Goal: Task Accomplishment & Management: Use online tool/utility

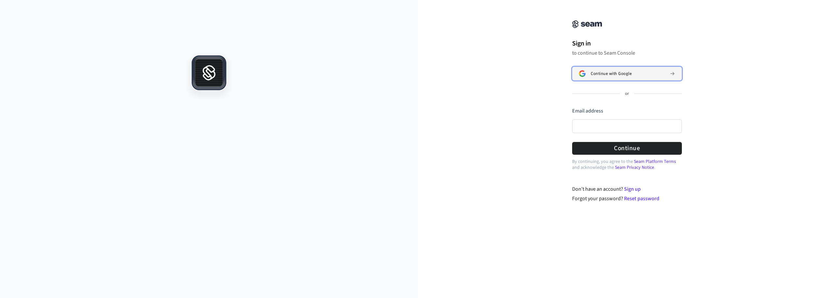
click at [614, 74] on span "Continue with Google" at bounding box center [611, 73] width 41 height 5
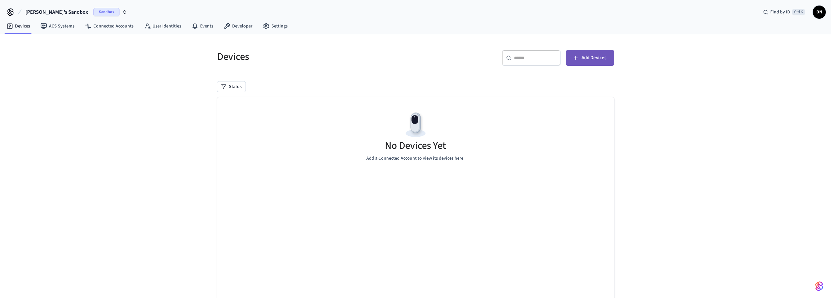
click at [597, 58] on span "Add Devices" at bounding box center [594, 58] width 25 height 8
click at [61, 26] on link "ACS Systems" at bounding box center [57, 26] width 44 height 12
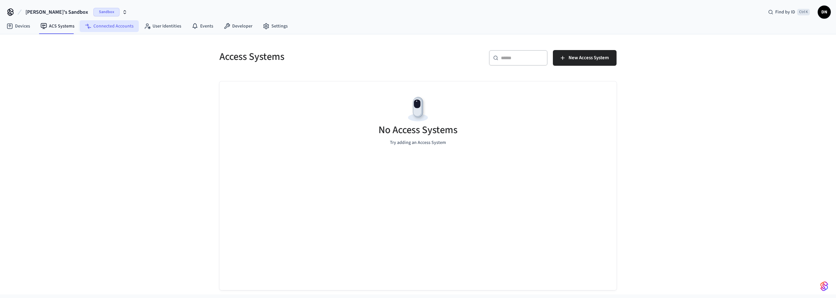
click at [102, 26] on link "Connected Accounts" at bounding box center [109, 26] width 59 height 12
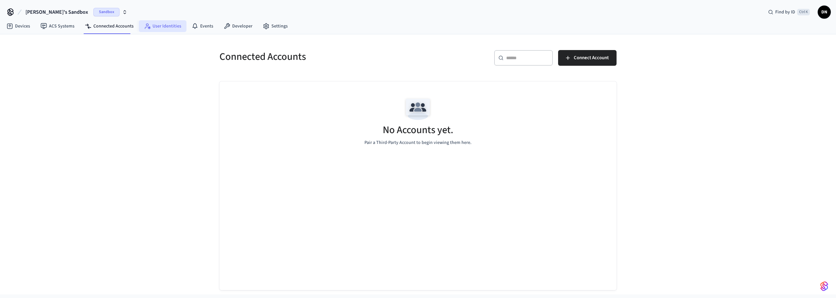
click at [159, 27] on link "User Identities" at bounding box center [163, 26] width 48 height 12
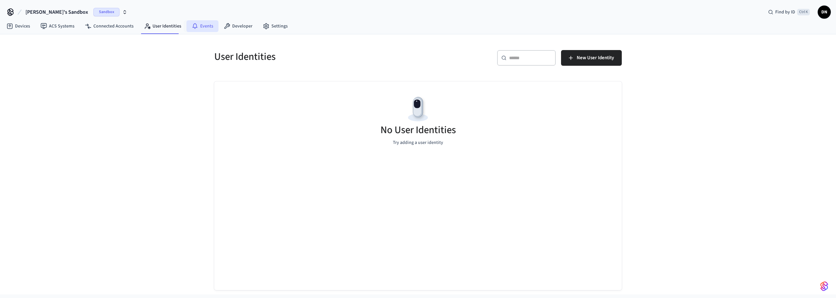
click at [201, 25] on link "Events" at bounding box center [203, 26] width 32 height 12
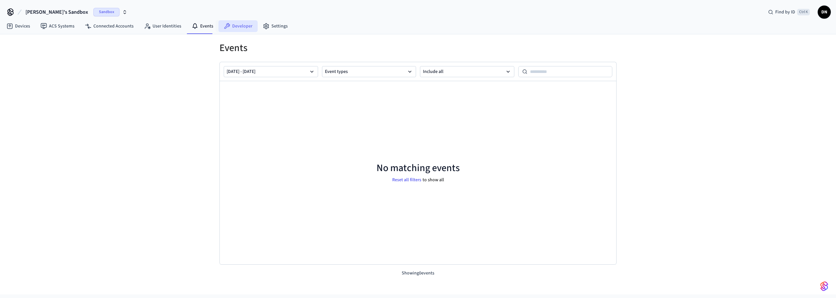
click at [237, 26] on link "Developer" at bounding box center [238, 26] width 39 height 12
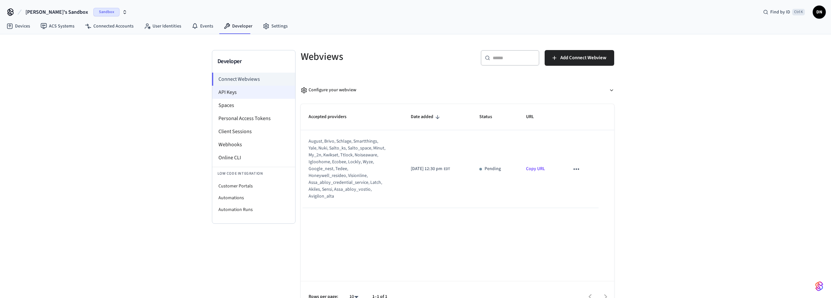
click at [242, 93] on li "API Keys" at bounding box center [253, 92] width 83 height 13
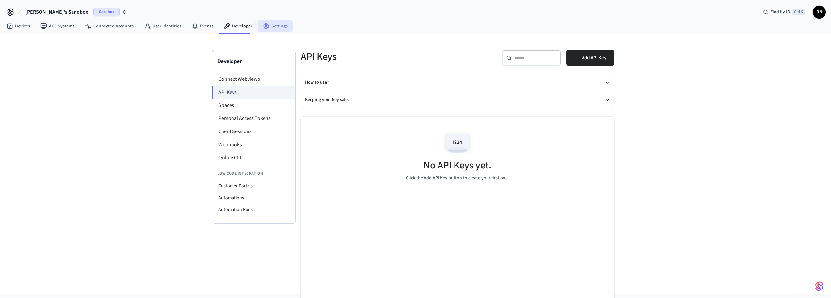
click at [273, 25] on link "Settings" at bounding box center [275, 26] width 35 height 12
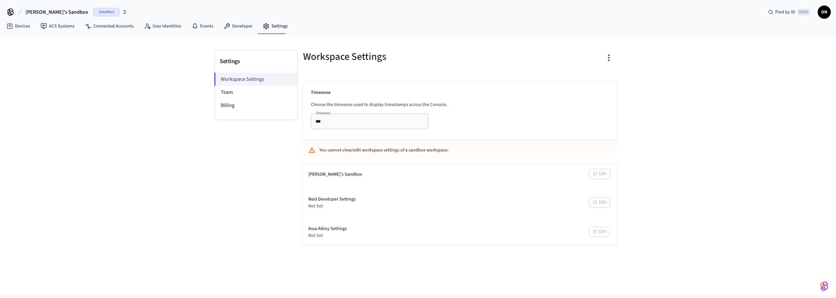
click at [93, 13] on span "Sandbox" at bounding box center [106, 12] width 26 height 8
click at [42, 42] on span "[PERSON_NAME]'s Sandbox" at bounding box center [43, 42] width 56 height 7
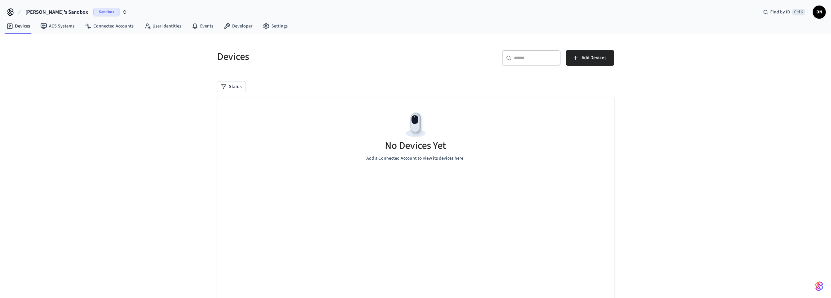
click at [821, 13] on span "DN" at bounding box center [820, 12] width 12 height 12
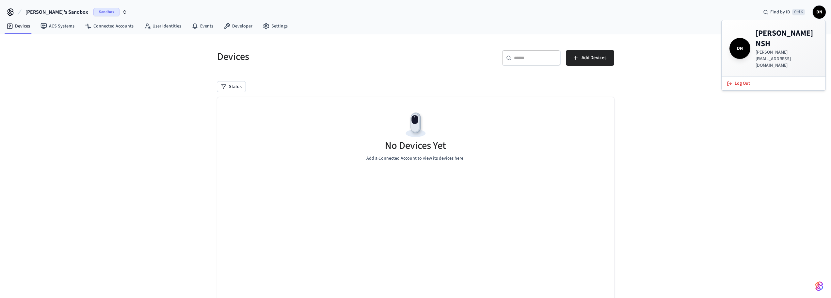
click at [662, 83] on div "Devices ​ ​ Add Devices Status No Devices Yet Add a Connected Account to view i…" at bounding box center [415, 178] width 831 height 288
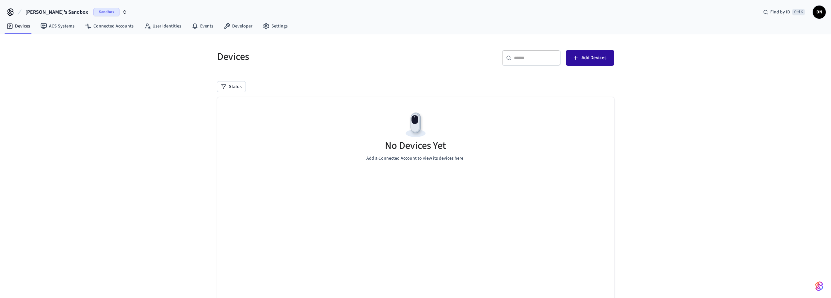
click at [590, 59] on span "Add Devices" at bounding box center [594, 58] width 25 height 8
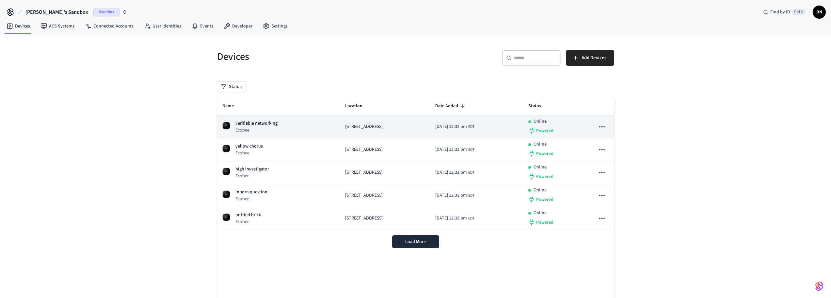
click at [516, 123] on td "[DATE] 12:32 pm EDT" at bounding box center [476, 126] width 93 height 23
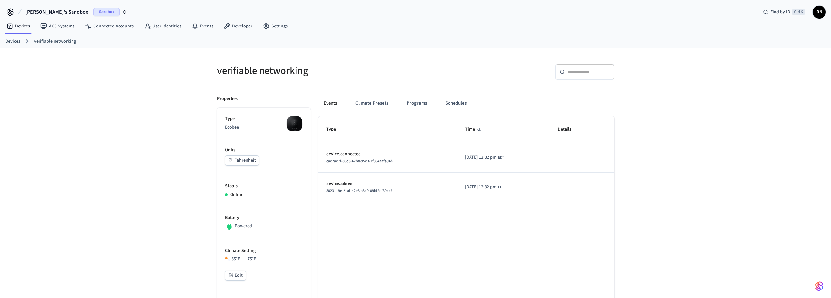
click at [402, 154] on p "device.connected" at bounding box center [387, 154] width 123 height 7
click at [373, 102] on button "Climate Presets" at bounding box center [371, 103] width 43 height 16
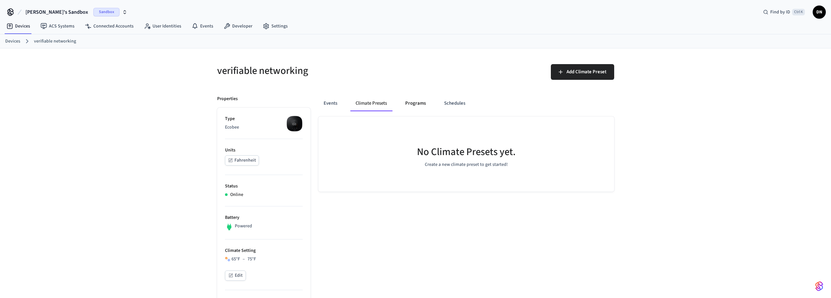
click at [418, 103] on button "Programs" at bounding box center [415, 103] width 31 height 16
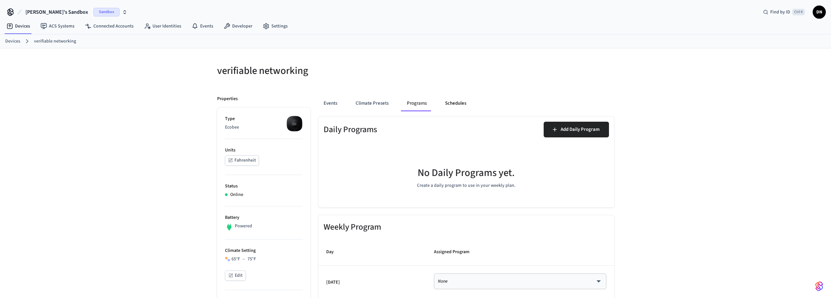
click at [454, 104] on button "Schedules" at bounding box center [456, 103] width 32 height 16
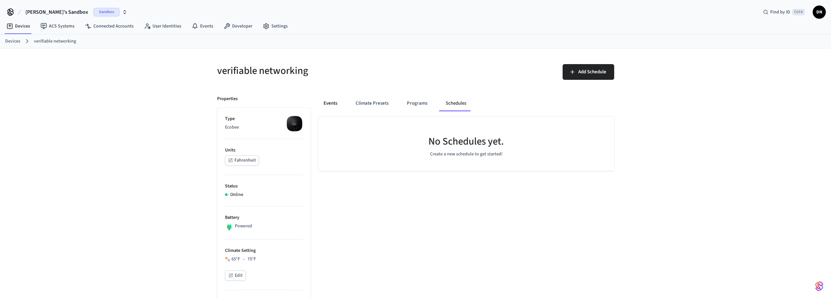
click at [326, 102] on button "Events" at bounding box center [331, 103] width 24 height 16
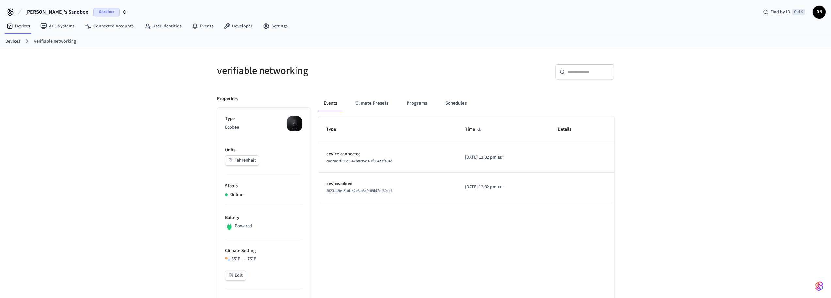
click at [9, 41] on link "Devices" at bounding box center [12, 41] width 15 height 7
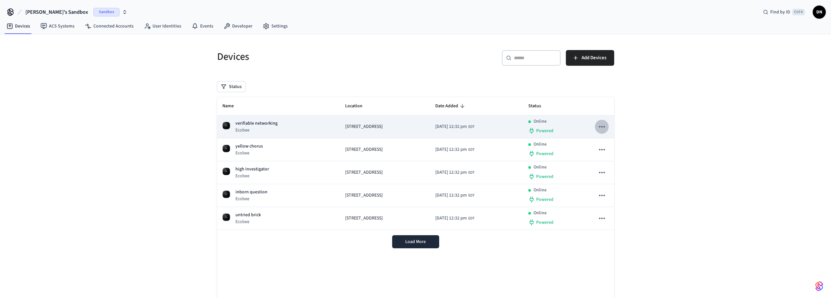
click at [601, 124] on icon "sticky table" at bounding box center [602, 126] width 8 height 8
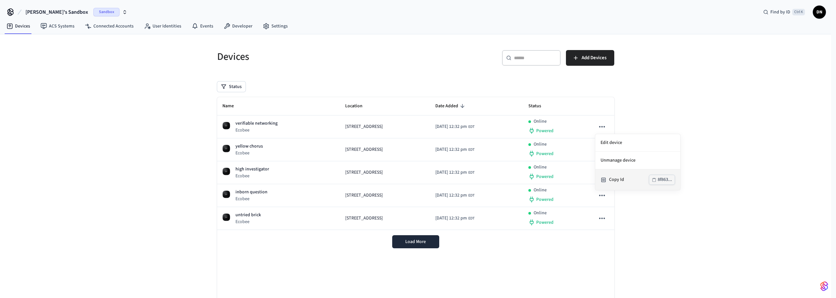
click at [662, 179] on div "8f863..." at bounding box center [665, 179] width 14 height 8
click at [277, 147] on div at bounding box center [418, 149] width 836 height 298
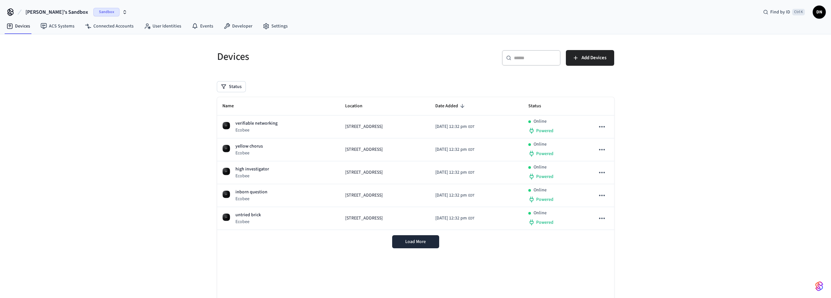
click at [277, 147] on div "yellow chorus Ecobee" at bounding box center [278, 149] width 113 height 13
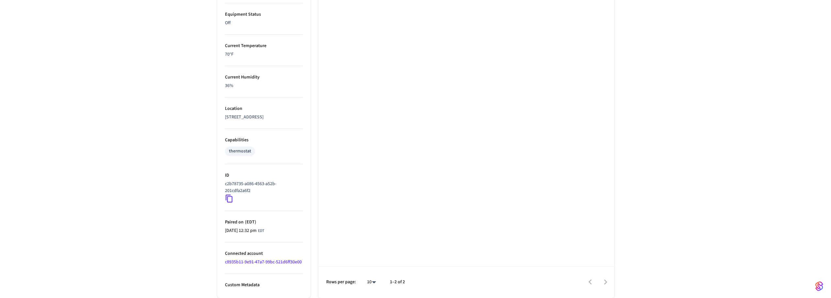
scroll to position [382, 0]
click at [246, 285] on p "Custom Metadata" at bounding box center [264, 284] width 78 height 7
click at [229, 194] on icon at bounding box center [229, 198] width 8 height 8
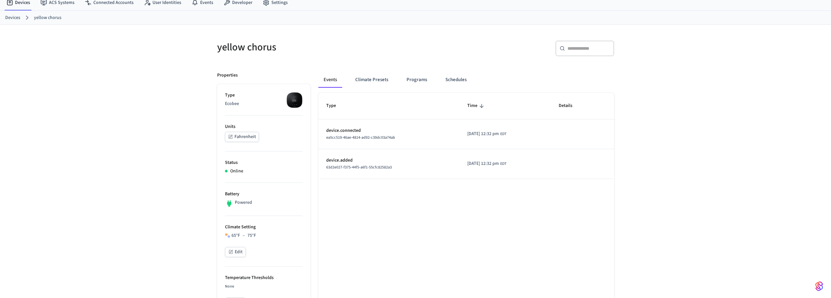
scroll to position [0, 0]
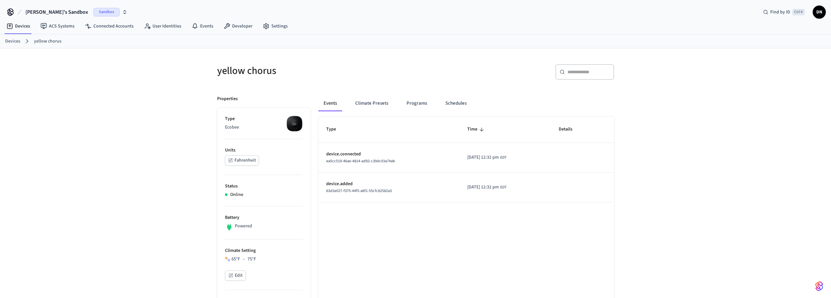
click at [42, 12] on span "[PERSON_NAME]'s Sandbox" at bounding box center [56, 12] width 63 height 8
click at [38, 39] on div "[PERSON_NAME]'s Sandbox Sandbox" at bounding box center [55, 42] width 90 height 8
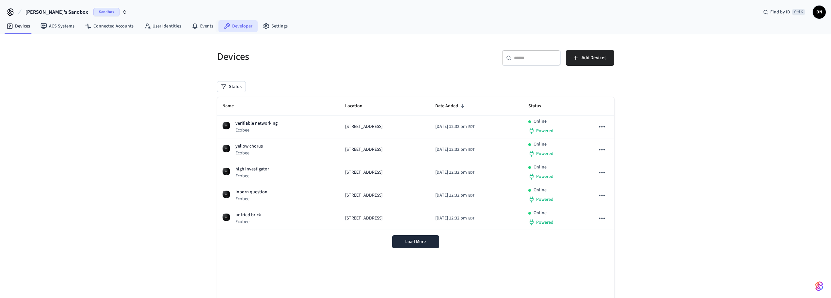
click at [237, 26] on link "Developer" at bounding box center [238, 26] width 39 height 12
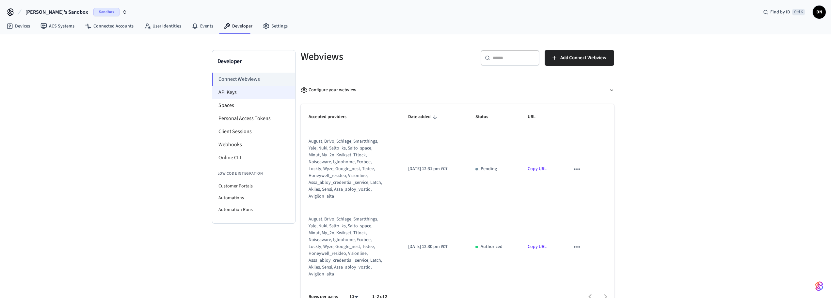
click at [239, 90] on li "API Keys" at bounding box center [253, 92] width 83 height 13
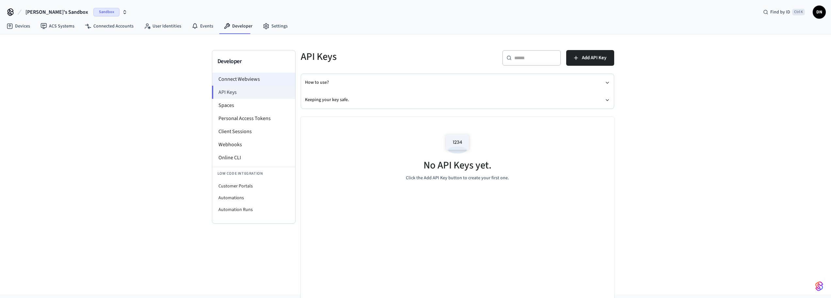
click at [243, 79] on li "Connect Webviews" at bounding box center [253, 79] width 83 height 13
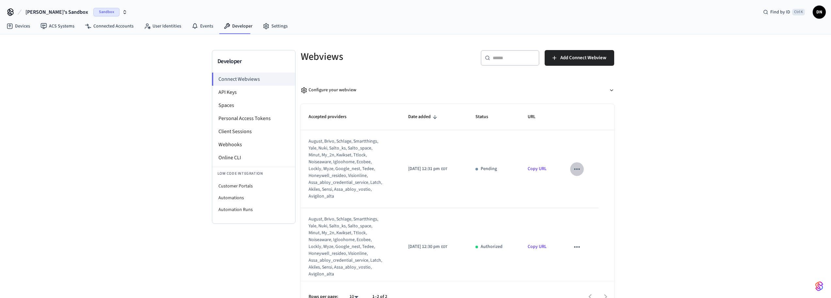
click at [573, 168] on icon "sticky table" at bounding box center [577, 169] width 8 height 8
click at [546, 194] on div at bounding box center [418, 149] width 836 height 298
click at [535, 169] on link "Copy URL" at bounding box center [537, 168] width 19 height 7
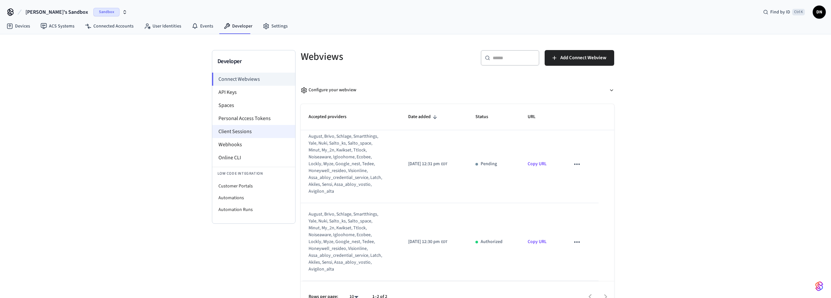
click at [248, 129] on li "Client Sessions" at bounding box center [253, 131] width 83 height 13
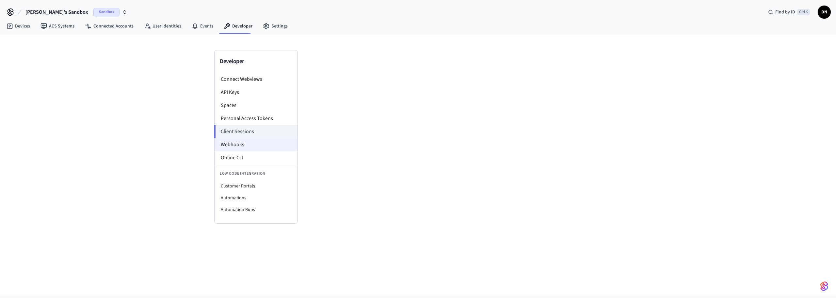
click at [238, 144] on li "Webhooks" at bounding box center [256, 144] width 83 height 13
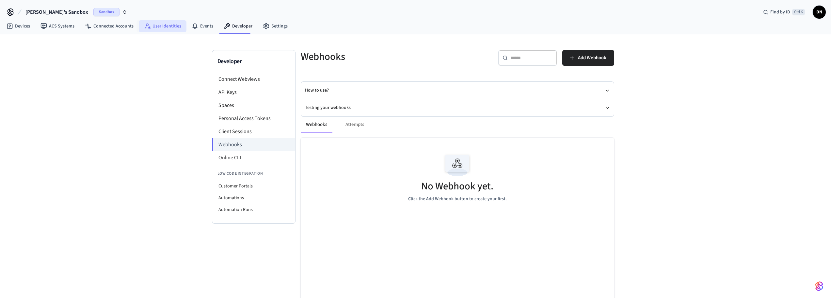
click at [169, 25] on link "User Identities" at bounding box center [163, 26] width 48 height 12
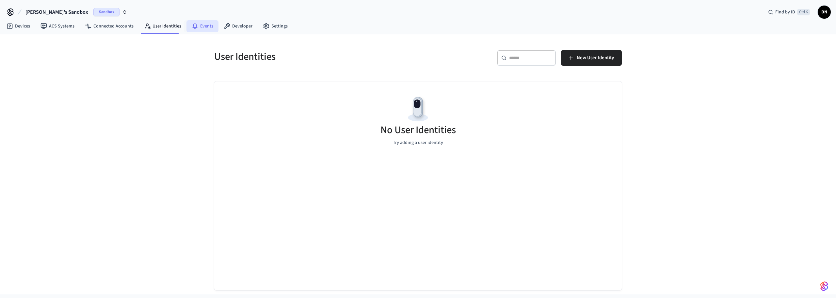
click at [202, 26] on link "Events" at bounding box center [203, 26] width 32 height 12
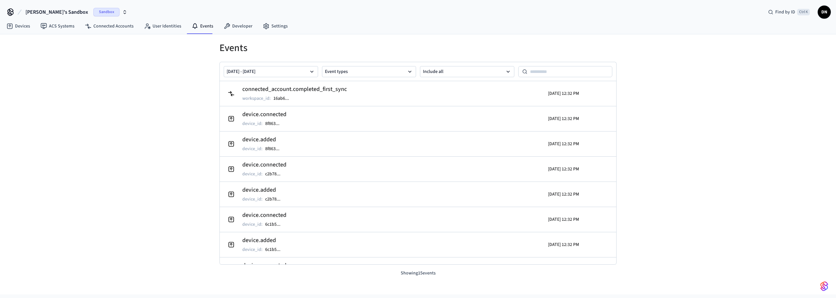
click at [10, 11] on icon at bounding box center [10, 11] width 5 height 5
click at [25, 27] on link "Devices" at bounding box center [18, 26] width 34 height 12
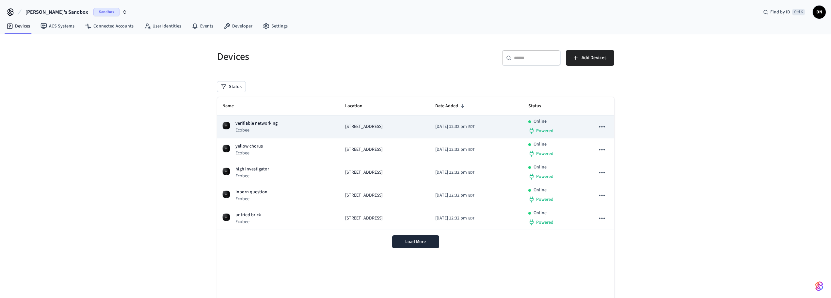
click at [602, 127] on icon "sticky table" at bounding box center [602, 126] width 6 height 1
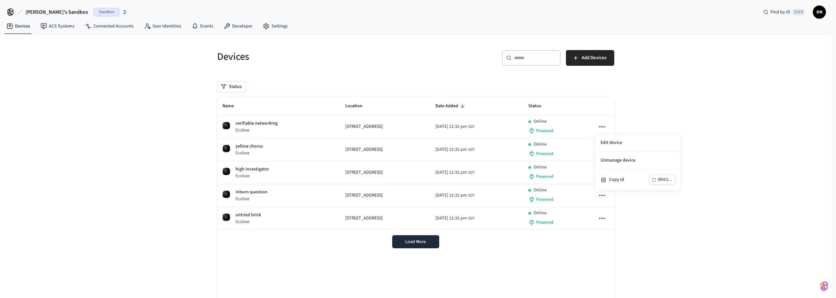
click at [737, 109] on div at bounding box center [418, 149] width 836 height 298
click at [821, 14] on span "DN" at bounding box center [820, 12] width 12 height 12
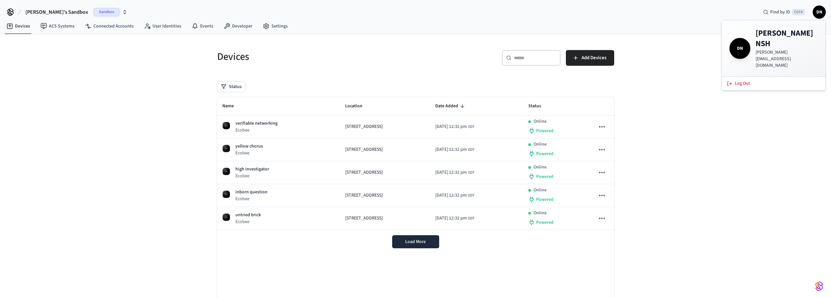
click at [775, 49] on p "[PERSON_NAME][EMAIL_ADDRESS][DOMAIN_NAME]" at bounding box center [787, 59] width 62 height 20
click at [742, 40] on span "DN" at bounding box center [740, 48] width 18 height 18
click at [766, 219] on div "Devices ​ ​ Add Devices Status Name Location Date Added Status verifiable netwo…" at bounding box center [415, 178] width 831 height 288
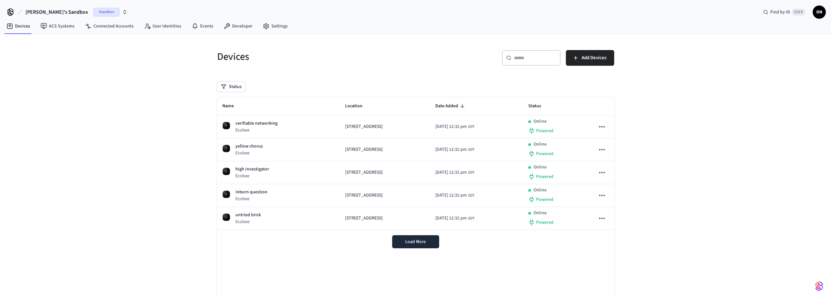
click at [820, 284] on img "button" at bounding box center [820, 286] width 8 height 10
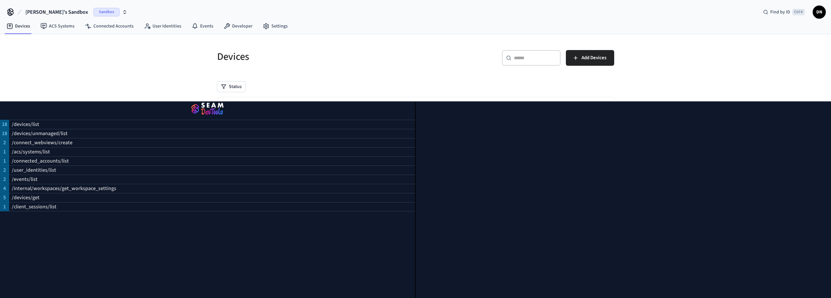
click at [365, 80] on div "Devices ​ ​ Add Devices Status Name Location Date Added Status verifiable netwo…" at bounding box center [416, 182] width 408 height 281
click at [57, 158] on p "/connected_accounts/list" at bounding box center [40, 161] width 57 height 8
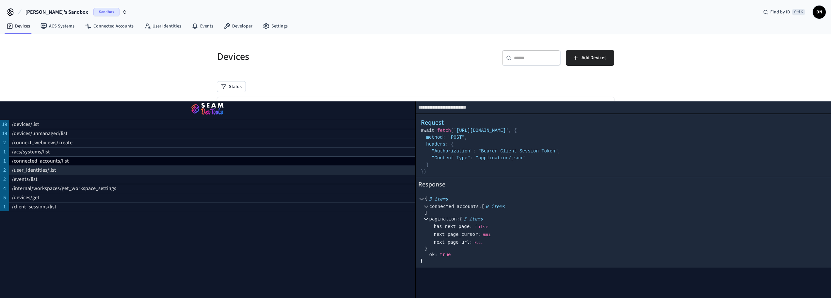
click at [47, 166] on p "/user_identities/list" at bounding box center [34, 170] width 44 height 8
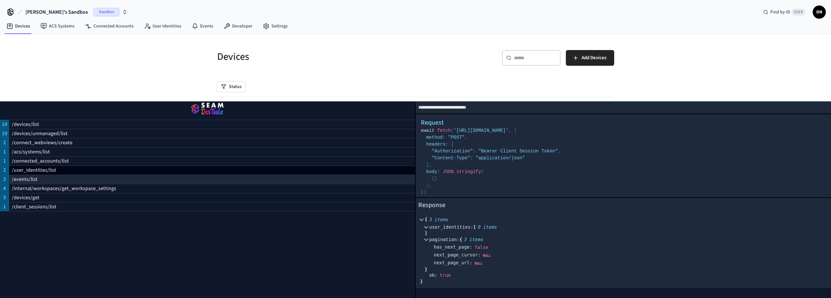
click at [33, 175] on p "/events/list" at bounding box center [25, 179] width 26 height 8
select select "**********"
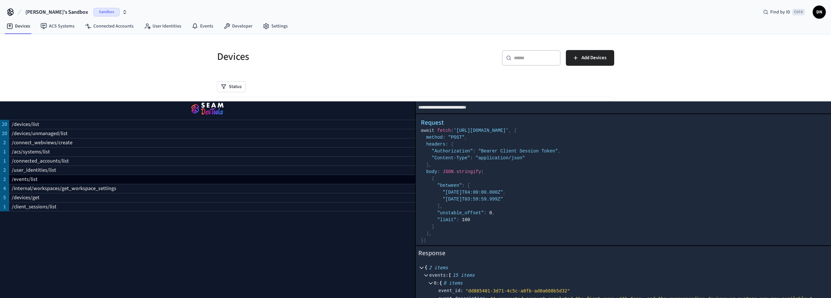
click at [291, 69] on div "Devices" at bounding box center [310, 56] width 203 height 29
click at [745, 73] on div "Devices ​ ​ Add Devices Status Name Location Date Added Status verifiable netwo…" at bounding box center [415, 178] width 831 height 288
click at [209, 101] on img "button" at bounding box center [208, 109] width 400 height 18
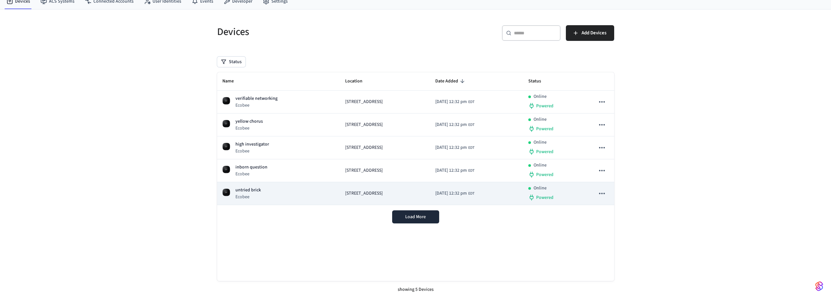
scroll to position [25, 0]
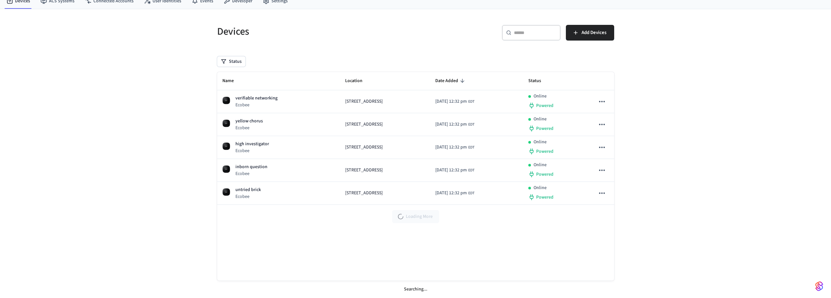
click at [418, 216] on div "Loading More" at bounding box center [415, 217] width 397 height 24
click at [418, 216] on span "Load More" at bounding box center [415, 216] width 21 height 7
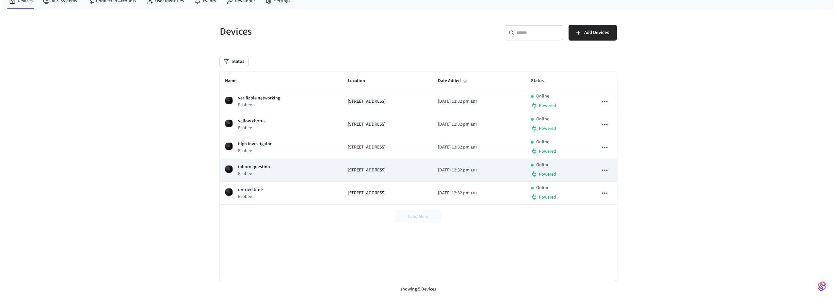
scroll to position [0, 0]
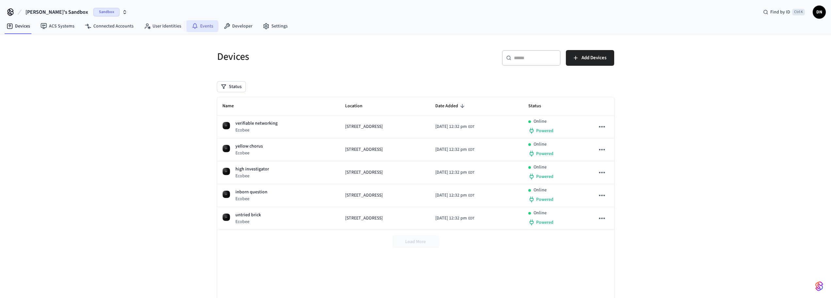
click at [205, 25] on link "Events" at bounding box center [203, 26] width 32 height 12
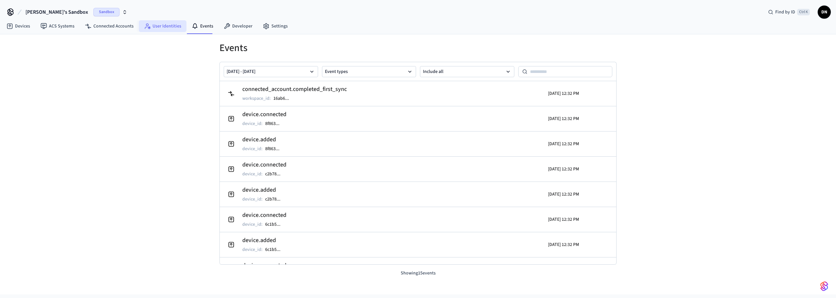
click at [166, 25] on link "User Identities" at bounding box center [163, 26] width 48 height 12
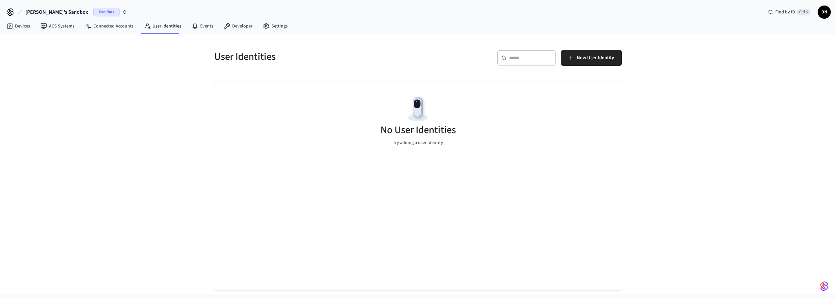
click at [8, 11] on icon at bounding box center [10, 12] width 10 height 10
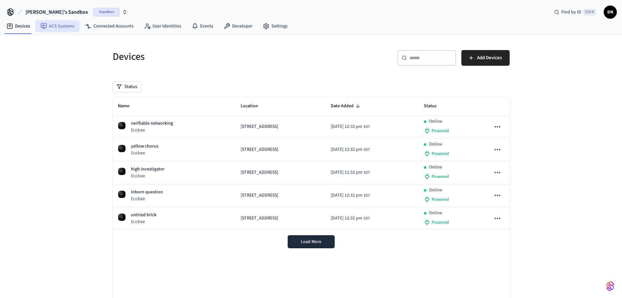
click at [64, 26] on link "ACS Systems" at bounding box center [57, 26] width 44 height 12
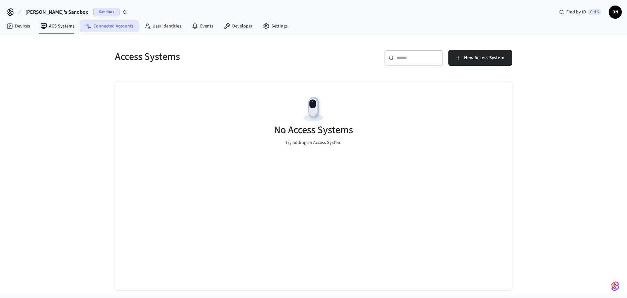
click at [103, 27] on link "Connected Accounts" at bounding box center [109, 26] width 59 height 12
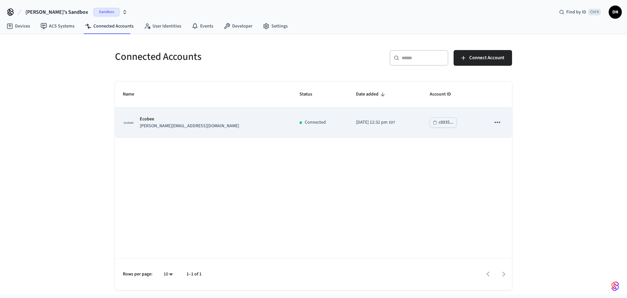
click at [497, 122] on icon "sticky table" at bounding box center [497, 122] width 8 height 8
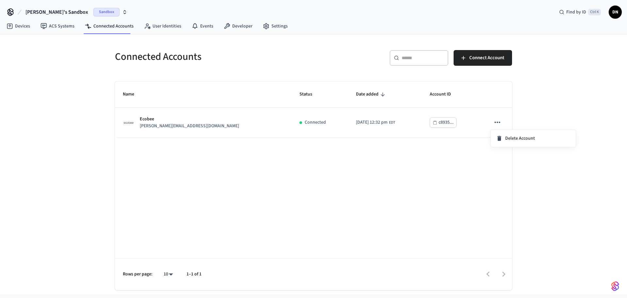
click at [463, 152] on div at bounding box center [313, 149] width 627 height 298
click at [166, 24] on link "User Identities" at bounding box center [163, 26] width 48 height 12
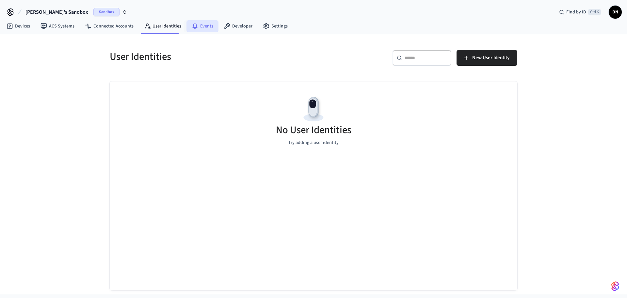
click at [207, 27] on link "Events" at bounding box center [203, 26] width 32 height 12
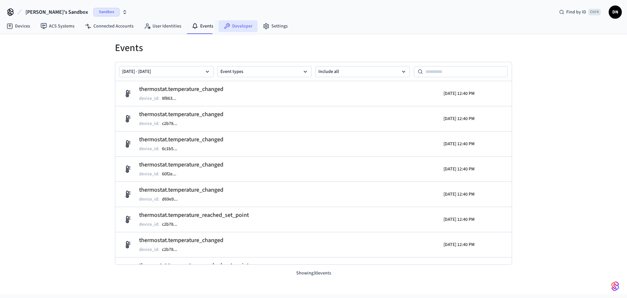
click at [241, 27] on link "Developer" at bounding box center [238, 26] width 39 height 12
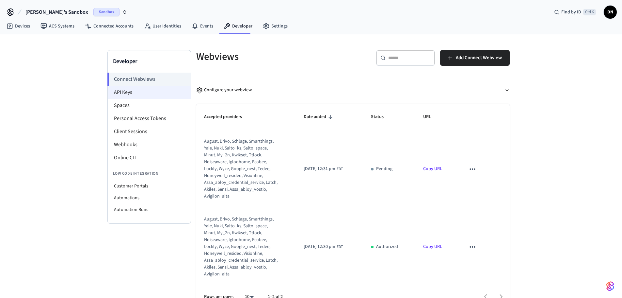
click at [148, 92] on li "API Keys" at bounding box center [149, 92] width 83 height 13
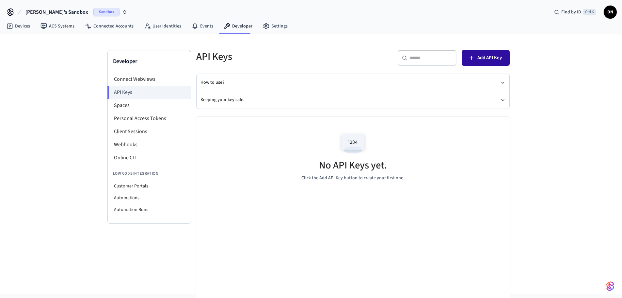
click at [491, 57] on span "Add API Key" at bounding box center [490, 58] width 25 height 8
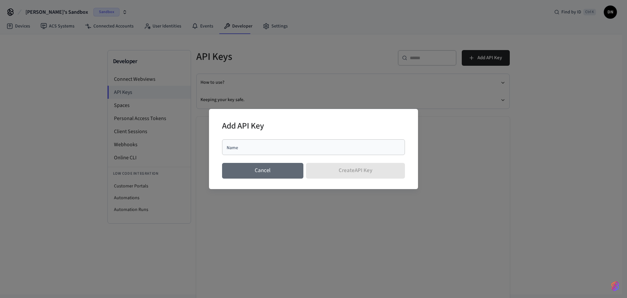
click at [276, 171] on button "Cancel" at bounding box center [262, 171] width 81 height 16
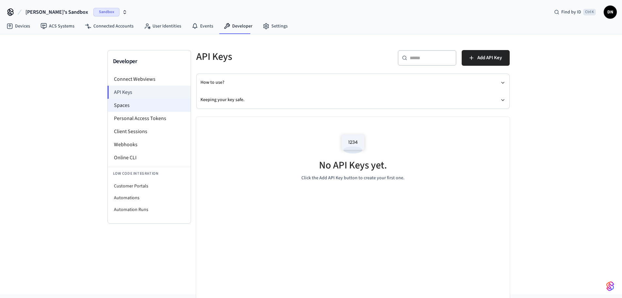
click at [132, 102] on li "Spaces" at bounding box center [149, 105] width 83 height 13
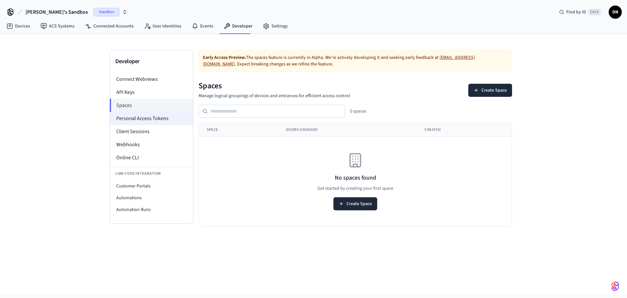
click at [151, 118] on li "Personal Access Tokens" at bounding box center [151, 118] width 83 height 13
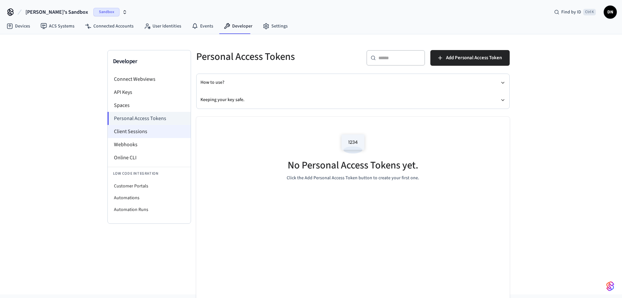
click at [144, 131] on li "Client Sessions" at bounding box center [149, 131] width 83 height 13
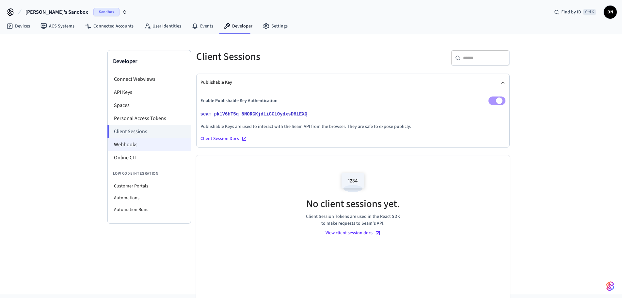
click at [136, 144] on li "Webhooks" at bounding box center [149, 144] width 83 height 13
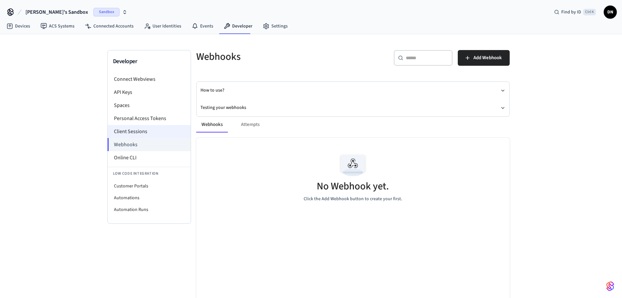
click at [139, 131] on li "Client Sessions" at bounding box center [149, 131] width 83 height 13
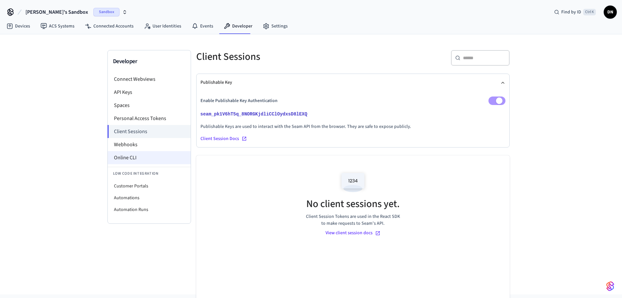
click at [127, 156] on li "Online CLI" at bounding box center [149, 157] width 83 height 13
click at [141, 185] on li "Customer Portals" at bounding box center [149, 186] width 83 height 12
select select "**********"
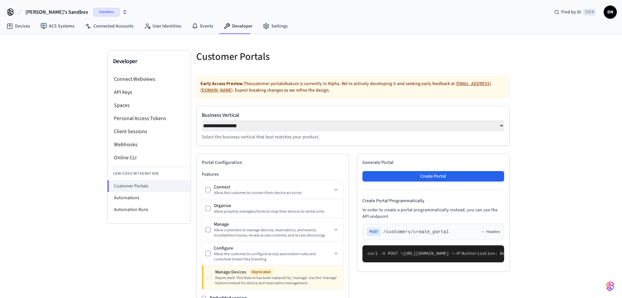
scroll to position [65, 0]
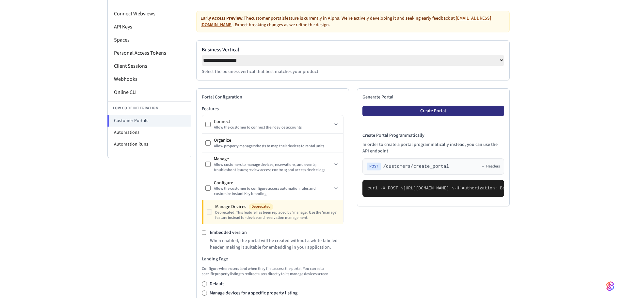
click at [440, 112] on button "Create Portal" at bounding box center [434, 111] width 142 height 10
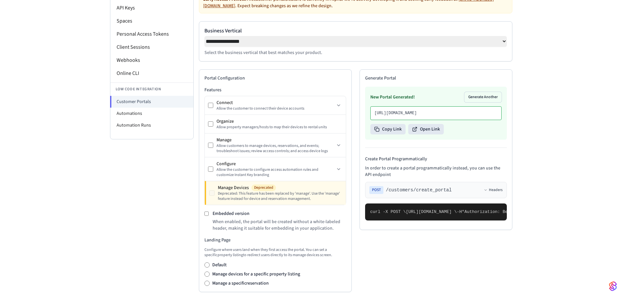
scroll to position [0, 0]
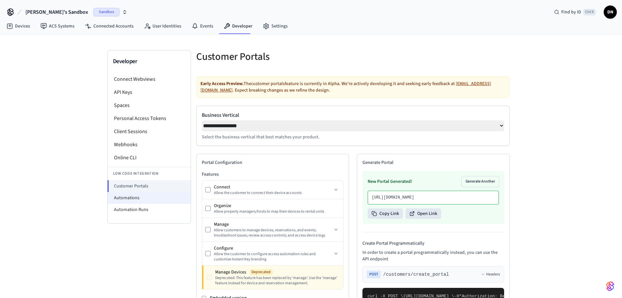
click at [137, 198] on li "Automations" at bounding box center [149, 198] width 83 height 12
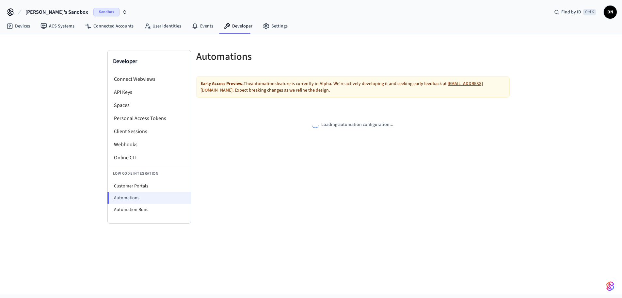
select select "**********"
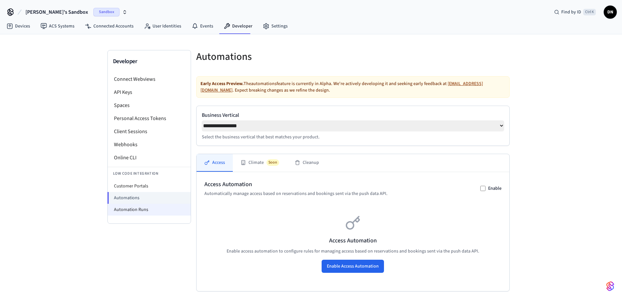
click at [158, 211] on li "Automation Runs" at bounding box center [149, 210] width 83 height 12
